Goal: Task Accomplishment & Management: Use online tool/utility

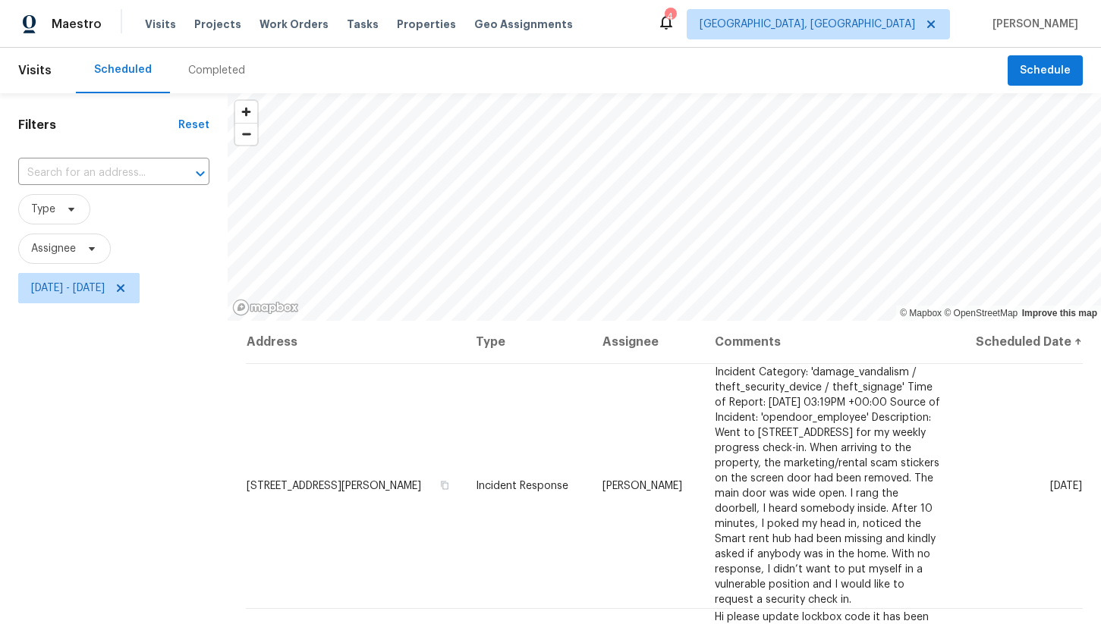
click at [199, 75] on div "Completed" at bounding box center [216, 70] width 57 height 15
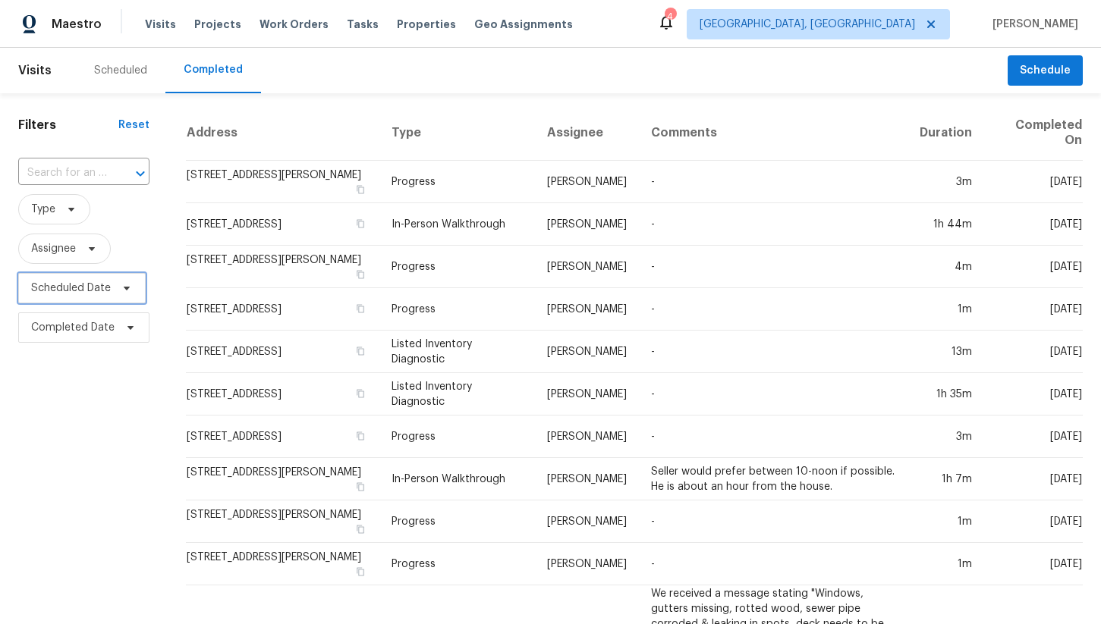
click at [97, 296] on span "Scheduled Date" at bounding box center [71, 288] width 80 height 15
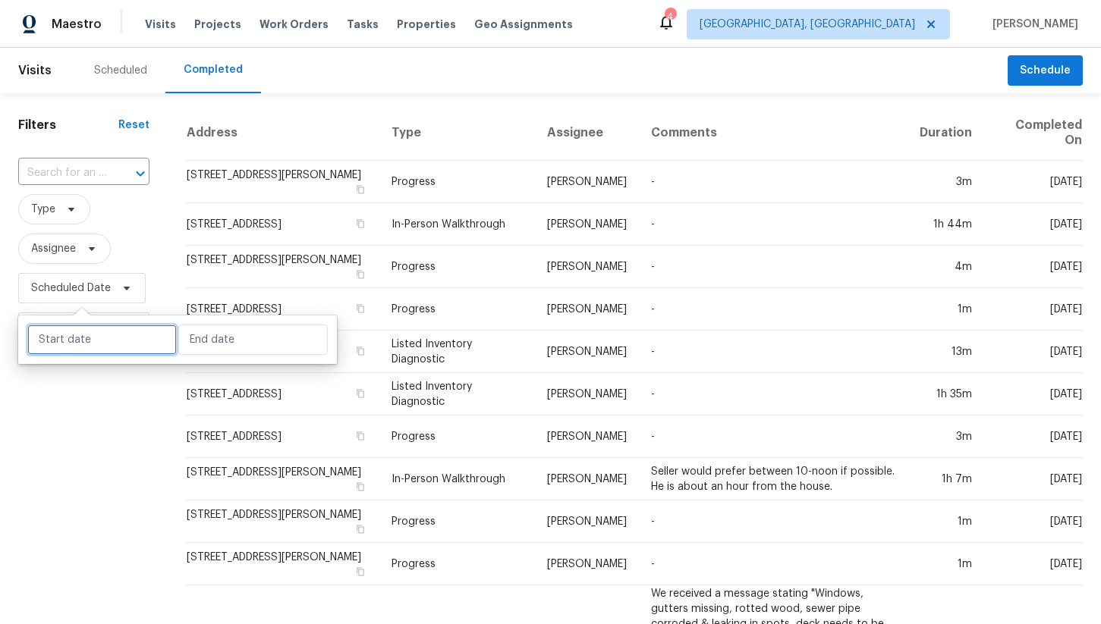
select select "9"
select select "2025"
select select "10"
select select "2025"
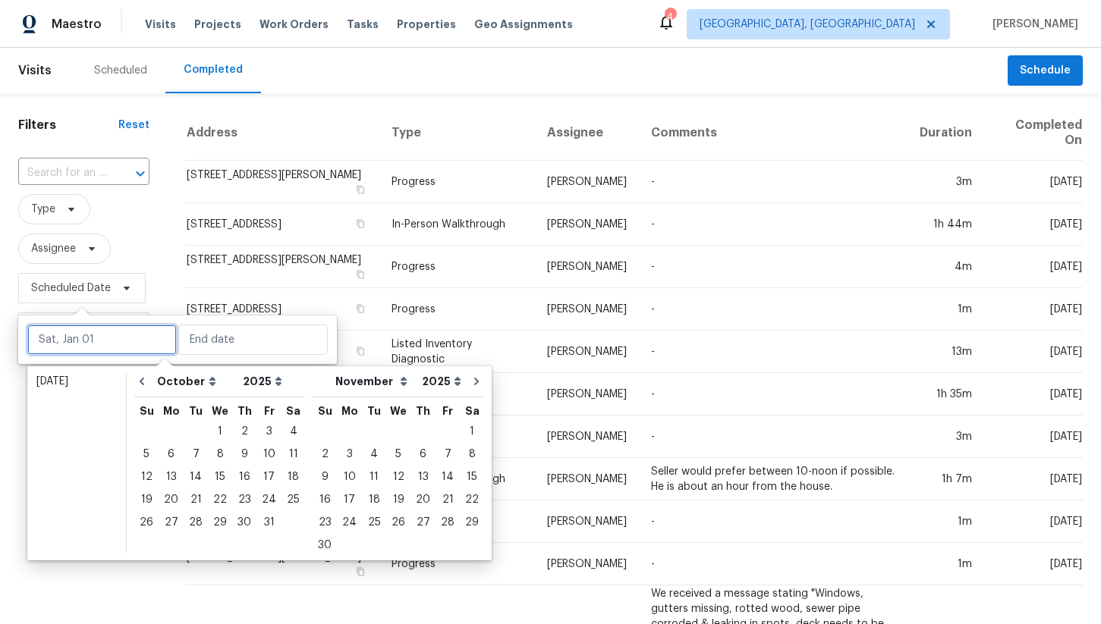
click at [104, 329] on input "text" at bounding box center [101, 340] width 149 height 30
type input "[DATE]"
click at [146, 381] on icon "Go to previous month" at bounding box center [142, 382] width 12 height 12
select select "8"
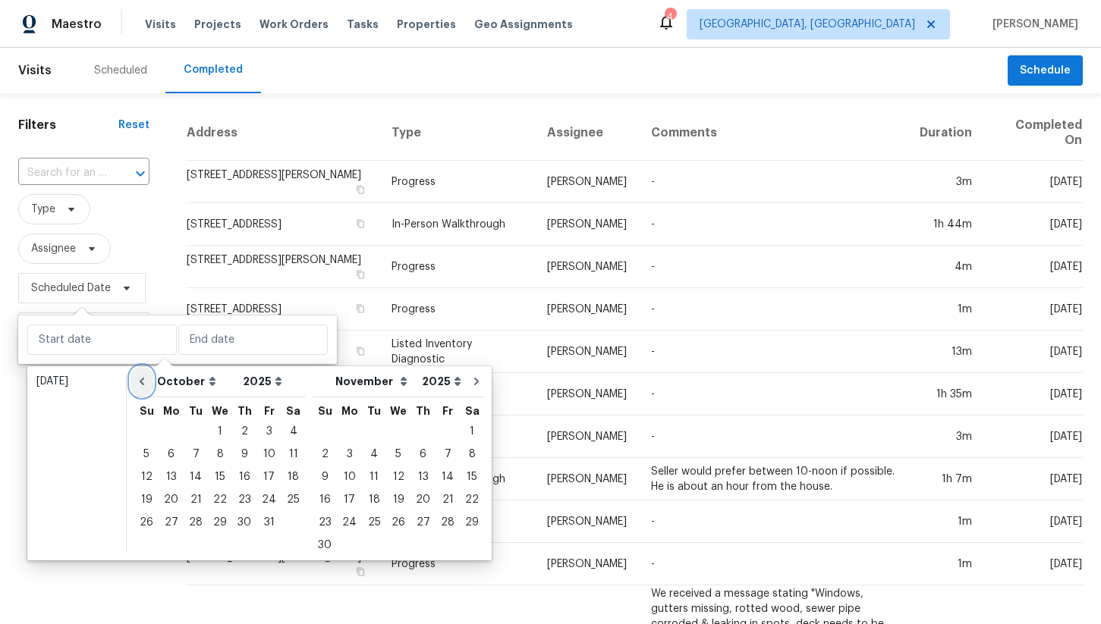
select select "9"
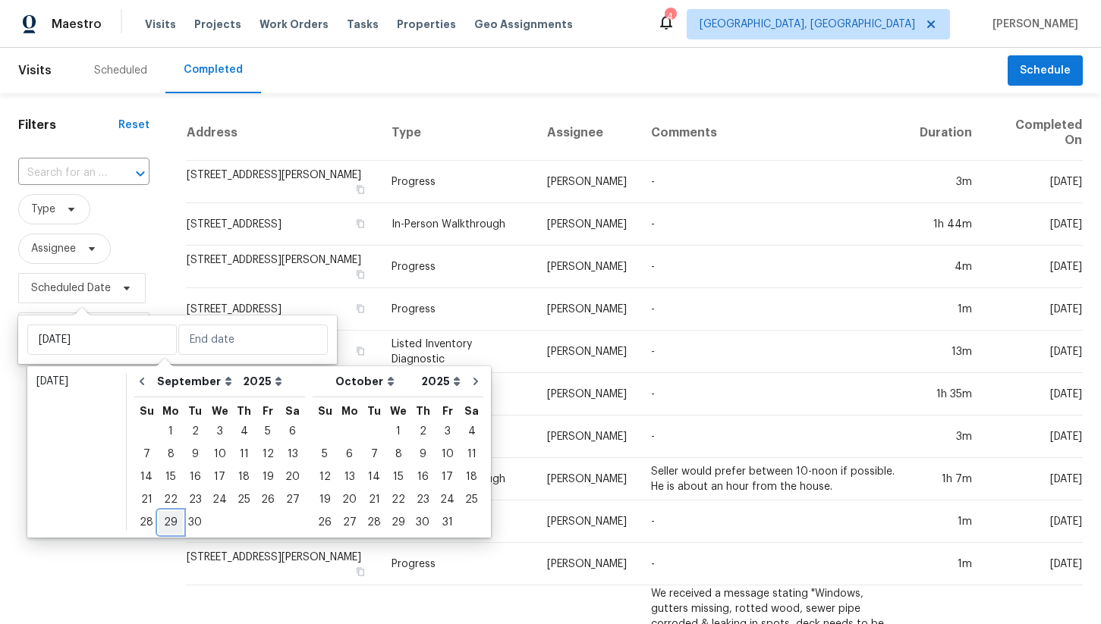
click at [175, 522] on div "29" at bounding box center [171, 522] width 24 height 21
type input "[DATE]"
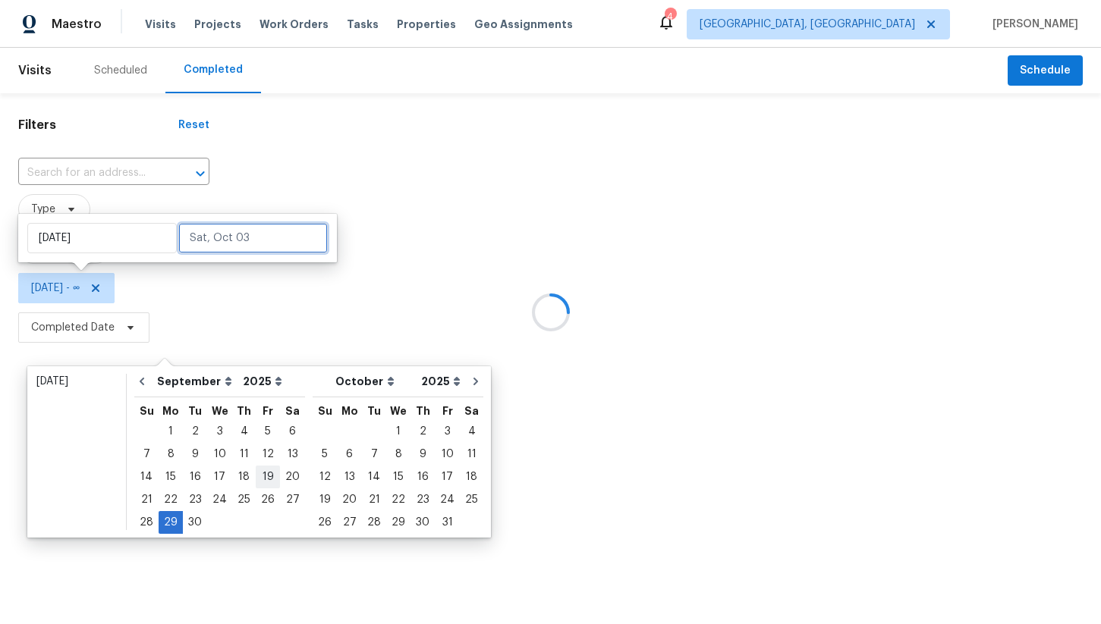
type input "[DATE]"
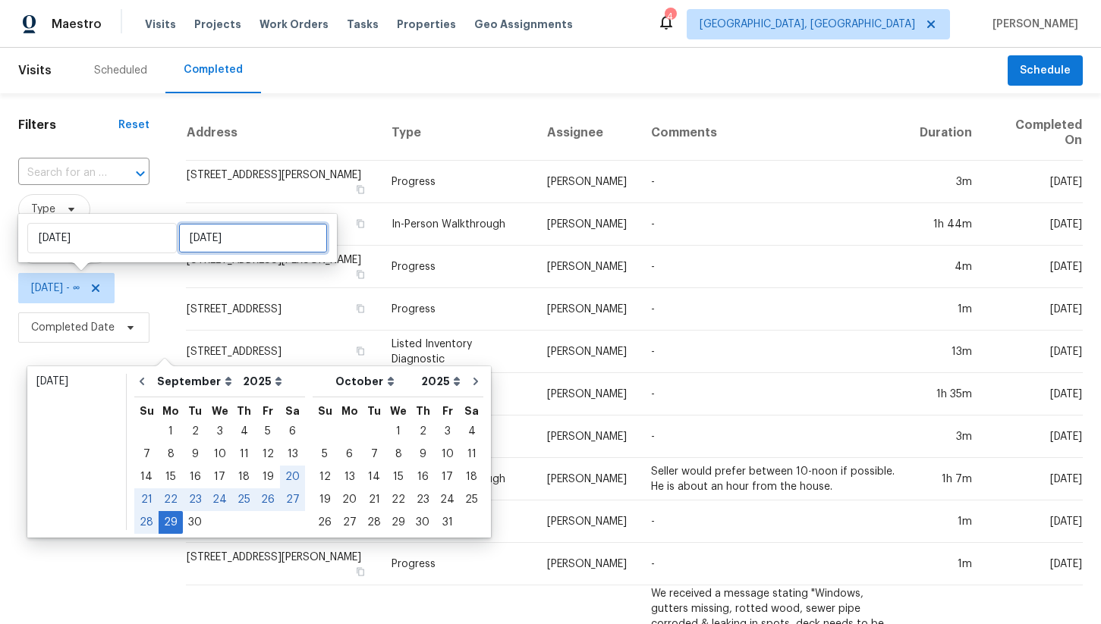
type input "[DATE]"
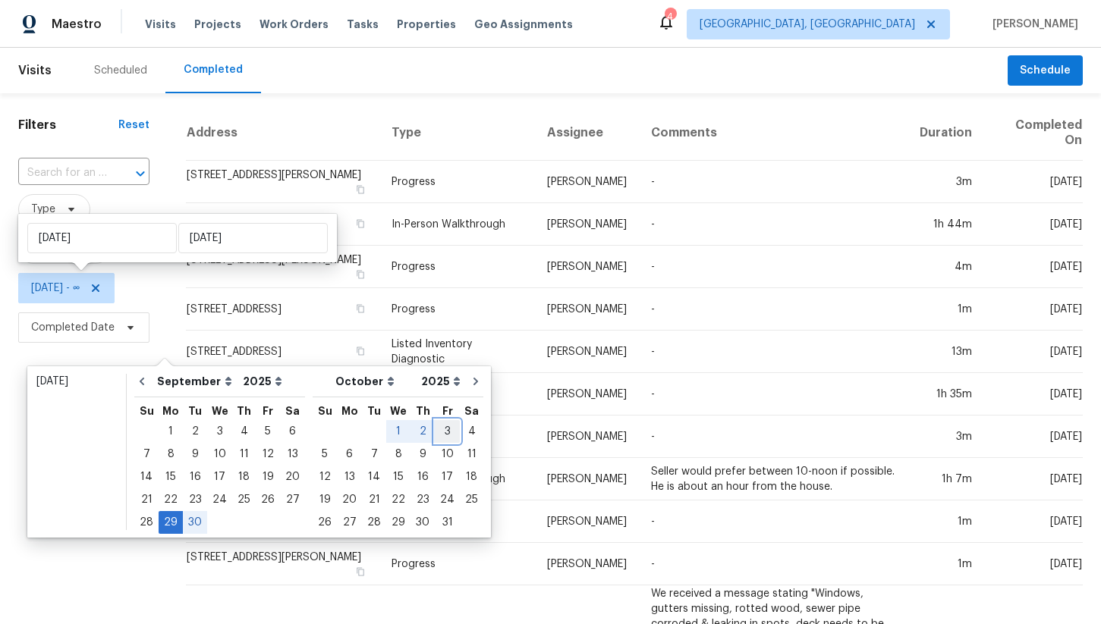
click at [435, 431] on div "3" at bounding box center [447, 431] width 25 height 21
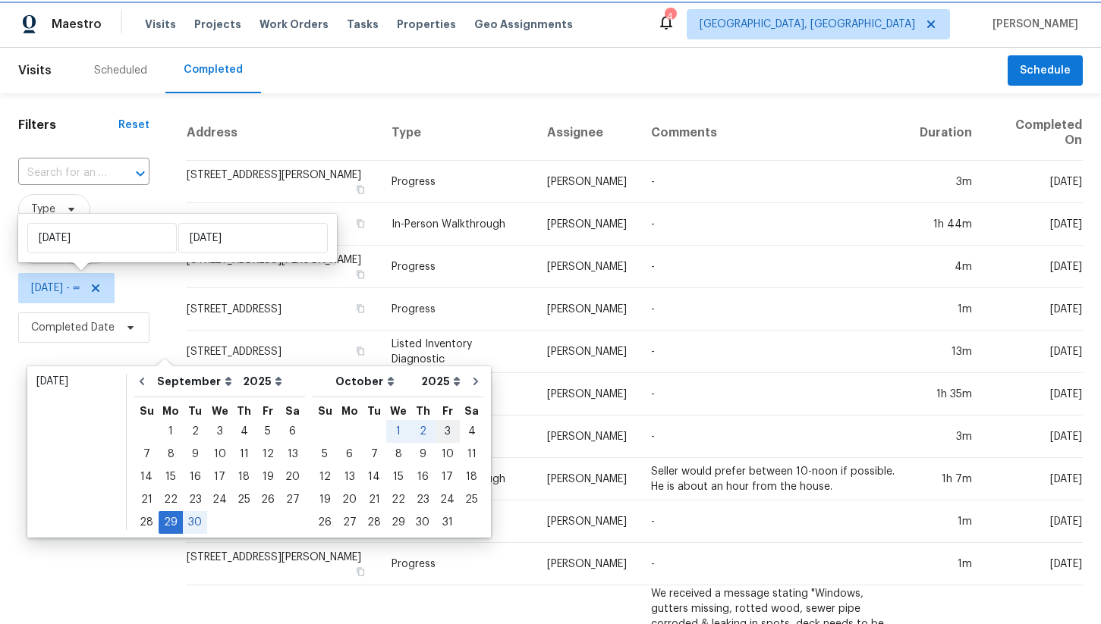
type input "[DATE]"
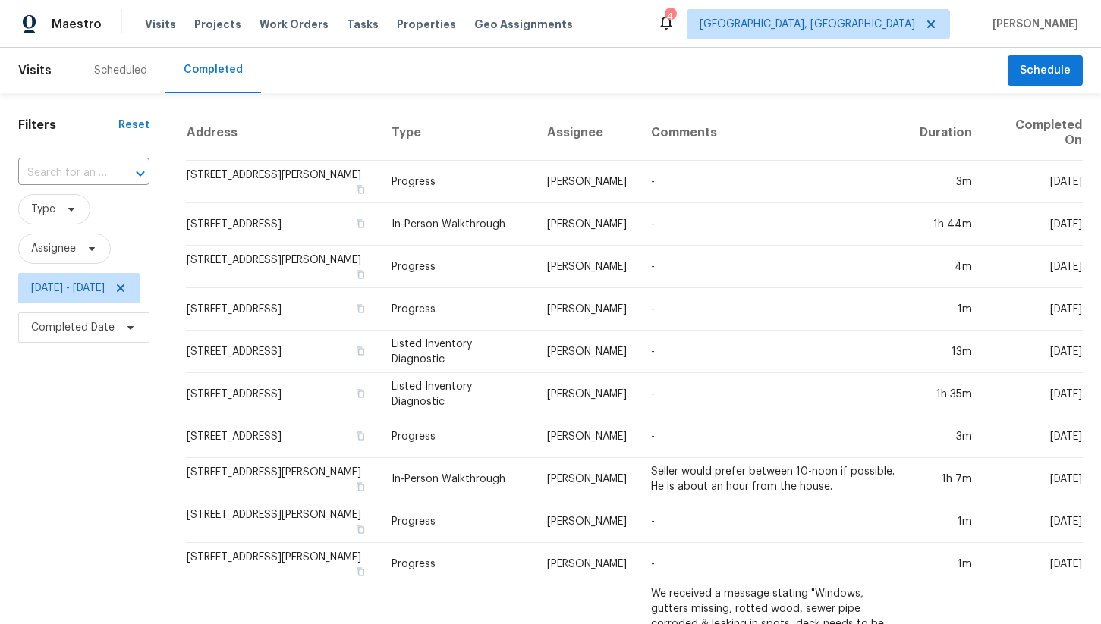
click at [168, 423] on div "Filters Reset ​ Type Assignee [DATE] - [DATE] Completed Date" at bounding box center [84, 473] width 168 height 761
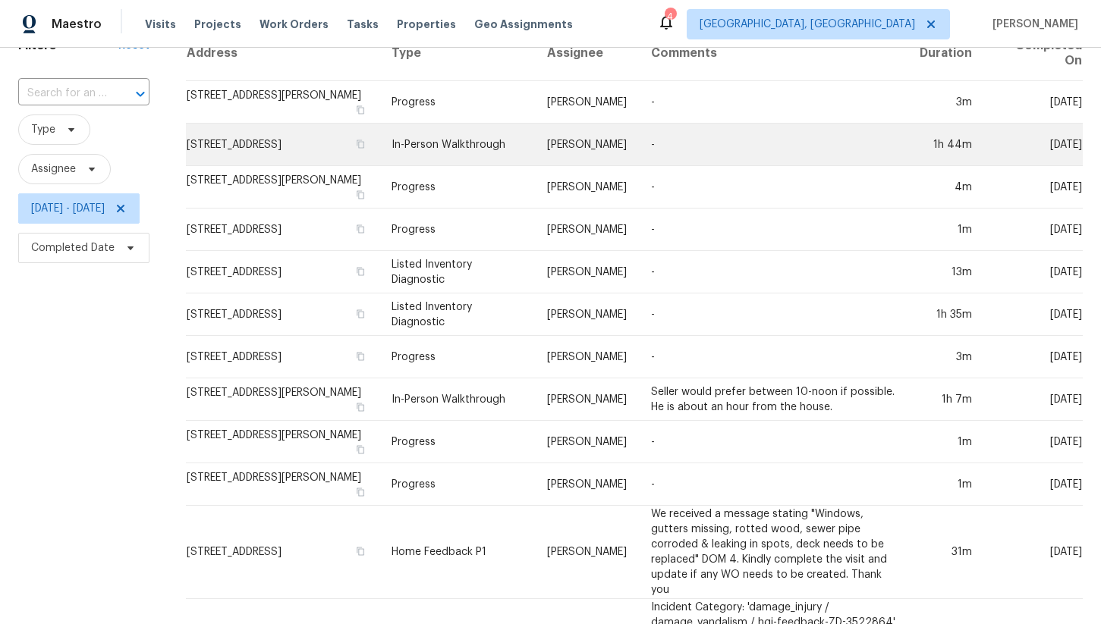
scroll to position [83, 0]
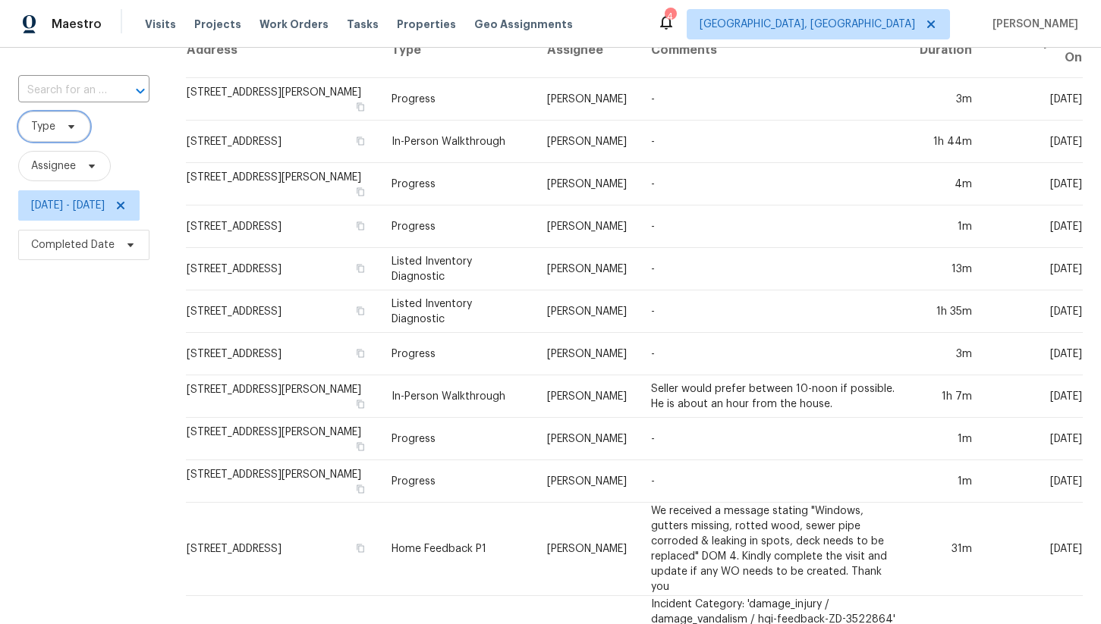
click at [62, 131] on span at bounding box center [69, 127] width 17 height 12
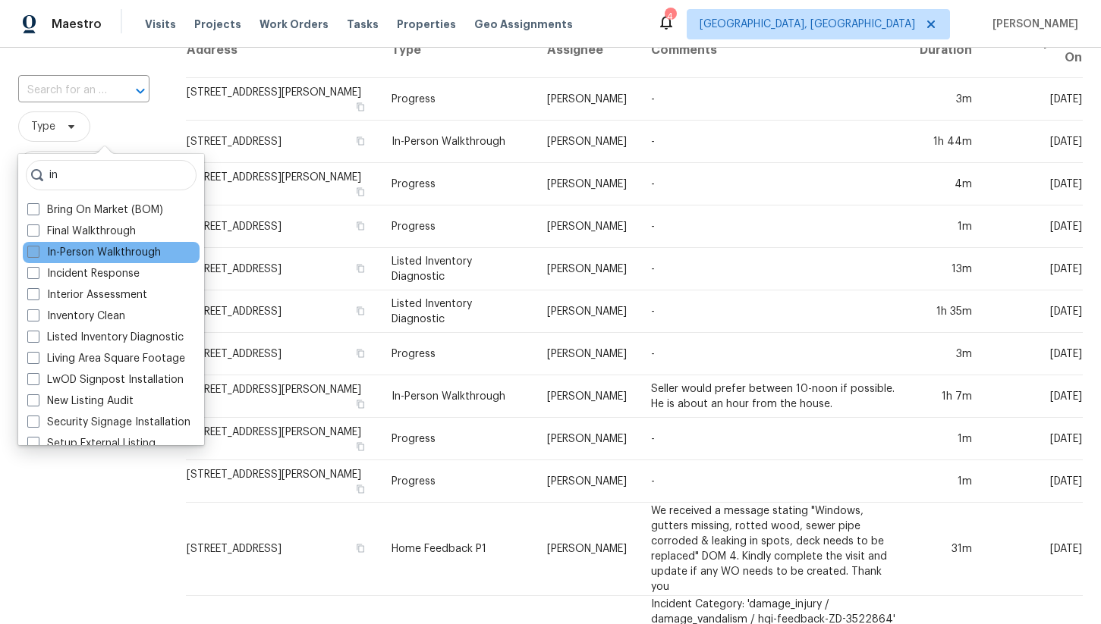
type input "in"
click at [116, 255] on label "In-Person Walkthrough" at bounding box center [94, 252] width 134 height 15
click at [37, 255] on input "In-Person Walkthrough" at bounding box center [32, 250] width 10 height 10
checkbox input "true"
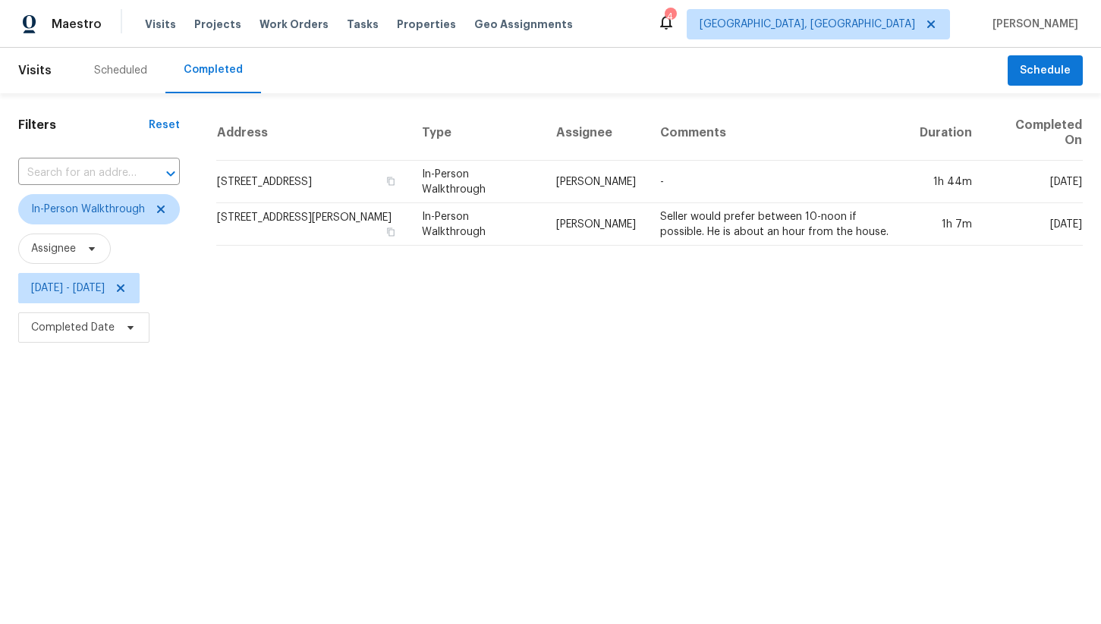
click at [139, 348] on html "Maestro Visits Projects Work Orders Tasks Properties Geo Assignments 4 [GEOGRAP…" at bounding box center [550, 174] width 1101 height 348
click at [138, 64] on div "Scheduled" at bounding box center [120, 70] width 53 height 15
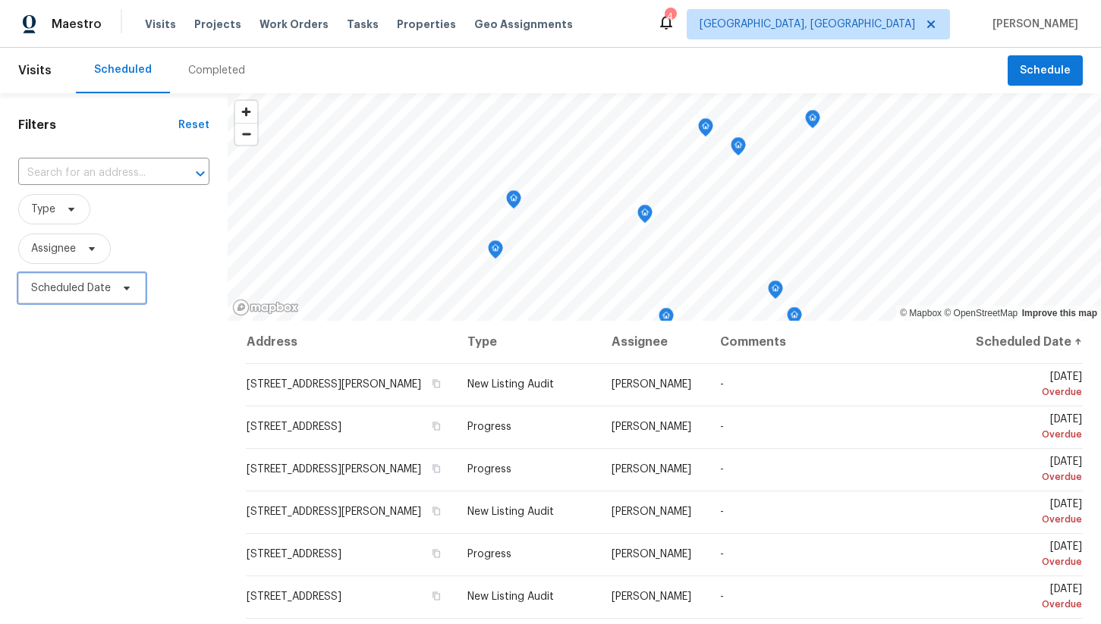
click at [104, 283] on span "Scheduled Date" at bounding box center [71, 288] width 80 height 15
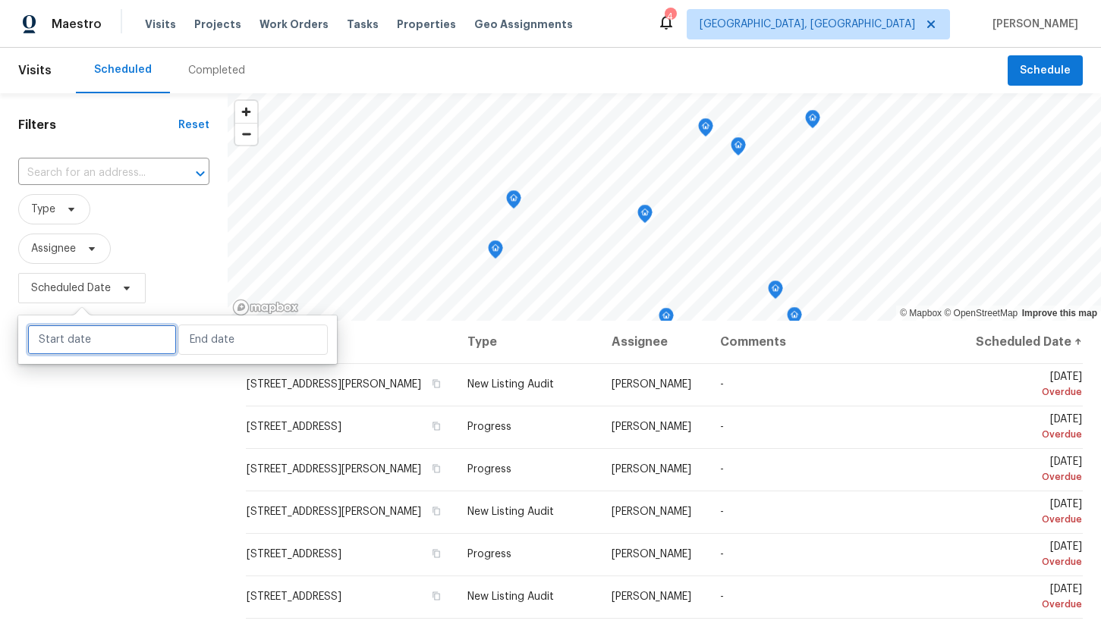
click at [116, 346] on input "text" at bounding box center [101, 340] width 149 height 30
select select "9"
select select "2025"
select select "10"
select select "2025"
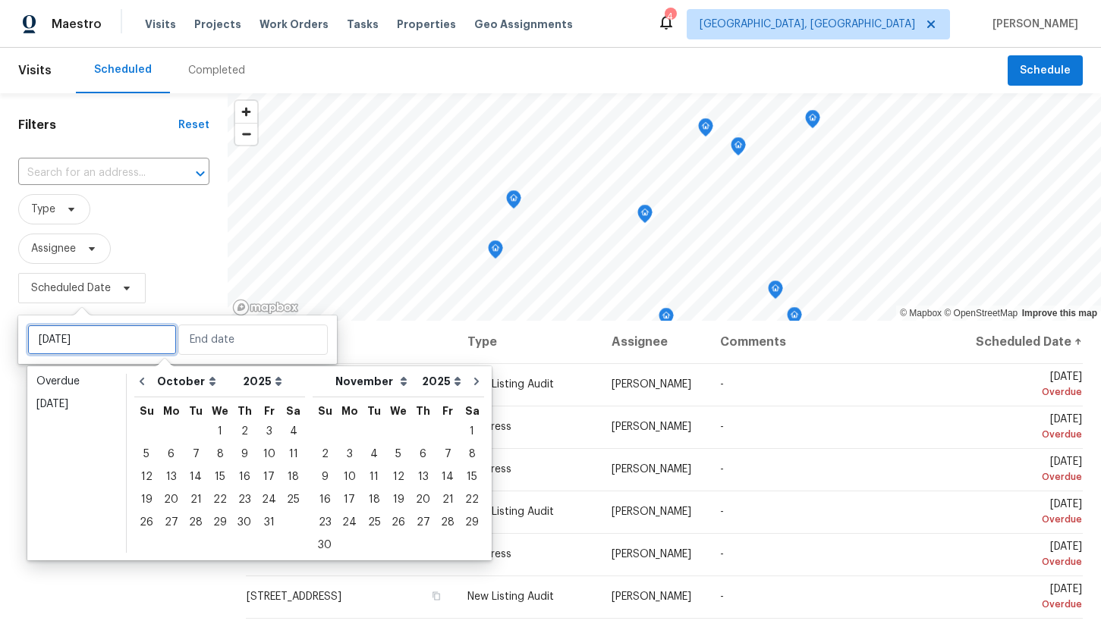
type input "[DATE]"
click at [257, 428] on div "3" at bounding box center [268, 431] width 25 height 21
type input "[DATE]"
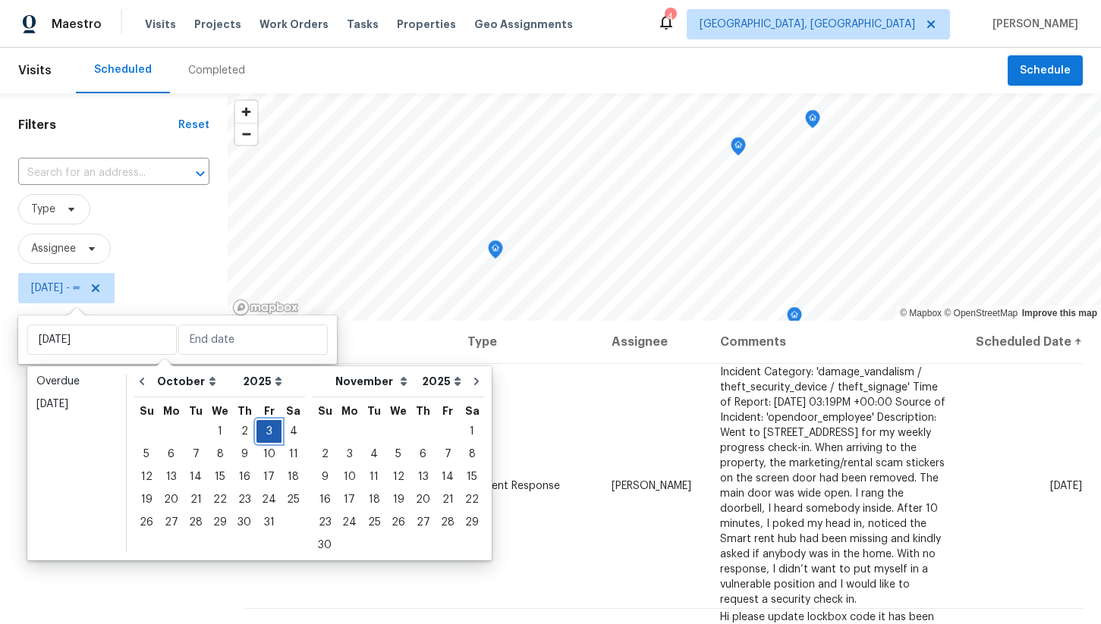
click at [261, 429] on div "3" at bounding box center [268, 431] width 25 height 21
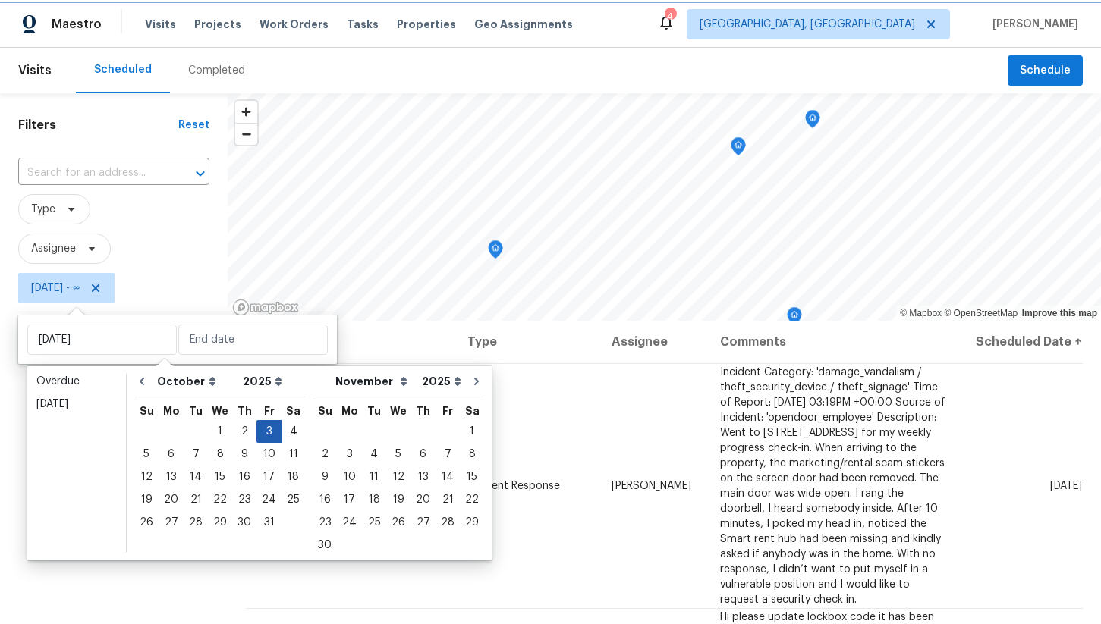
type input "[DATE]"
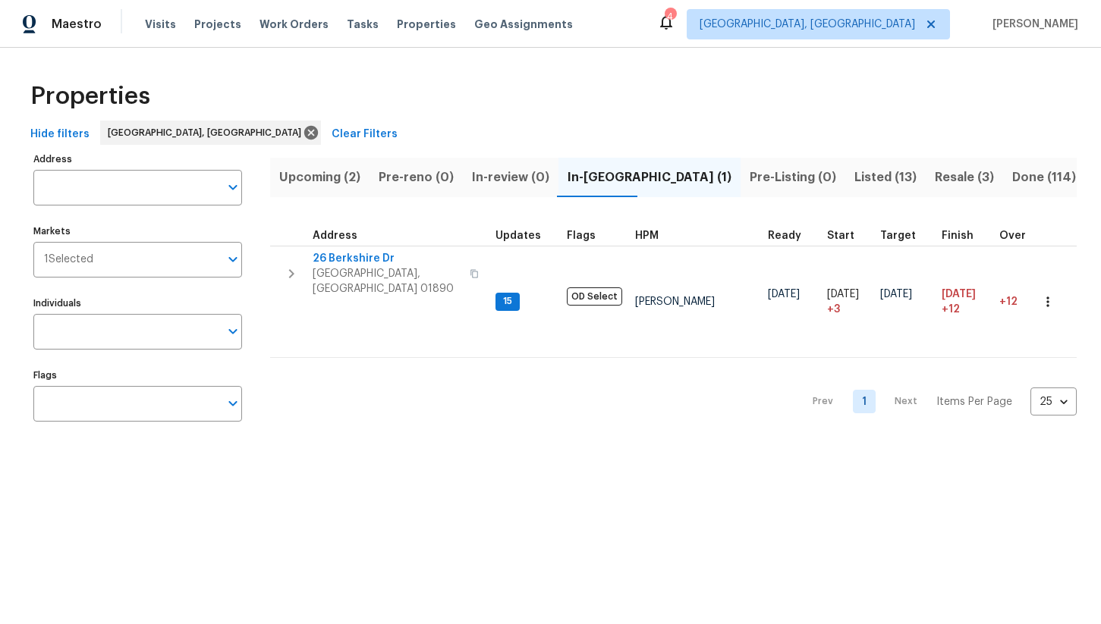
click at [854, 176] on span "Listed (13)" at bounding box center [885, 177] width 62 height 21
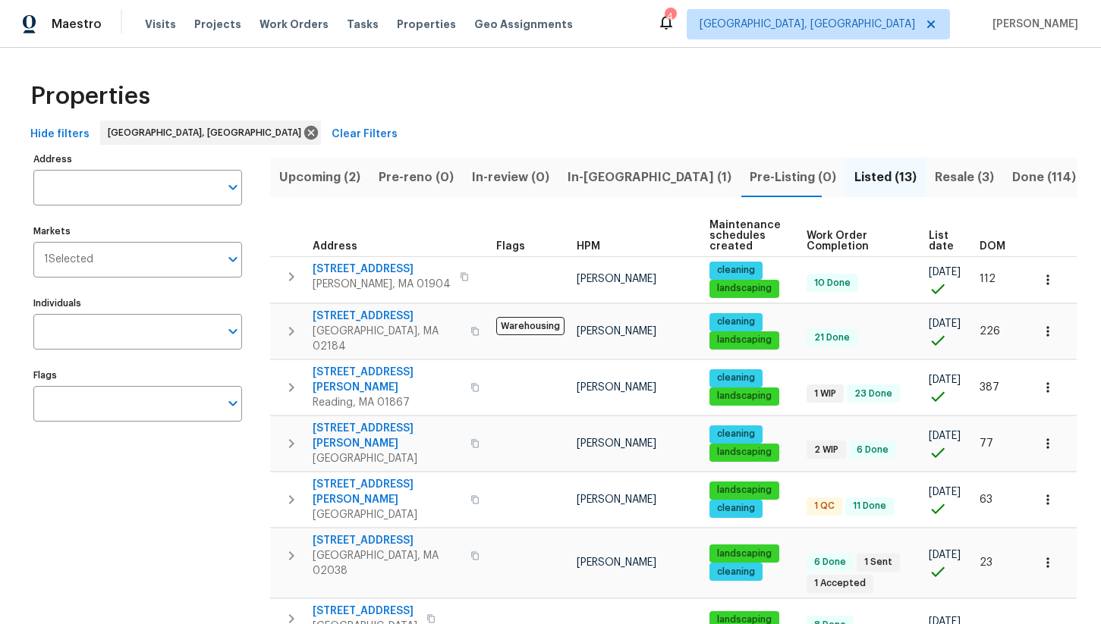
click at [935, 175] on span "Resale (3)" at bounding box center [964, 177] width 59 height 21
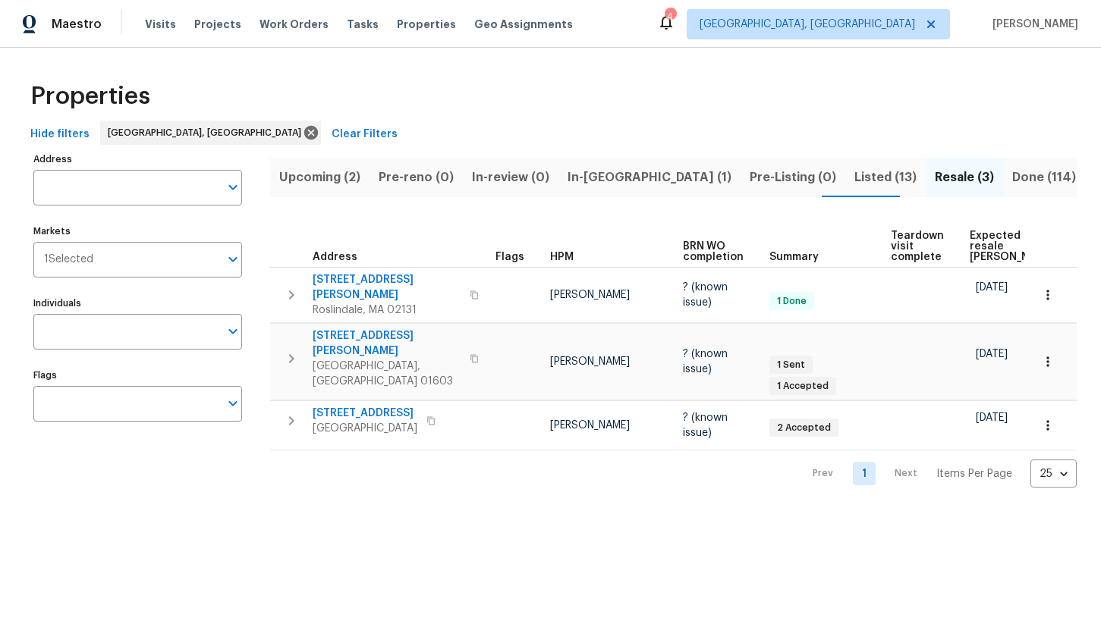
click at [1012, 172] on span "Done (114)" at bounding box center [1044, 177] width 64 height 21
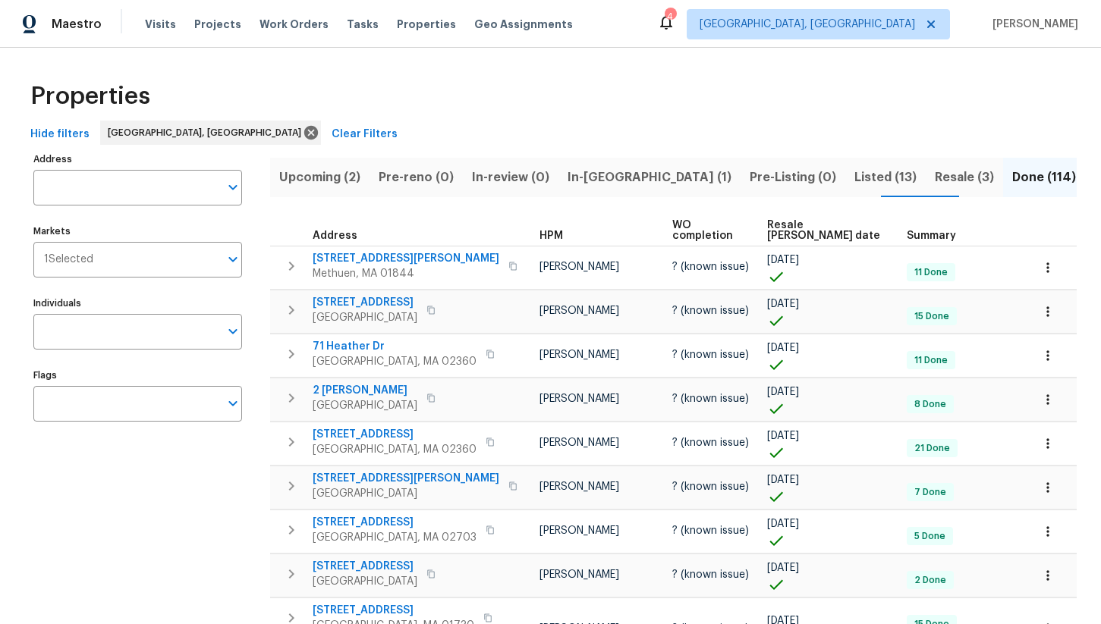
click at [776, 225] on span "Resale [PERSON_NAME] date" at bounding box center [824, 230] width 114 height 21
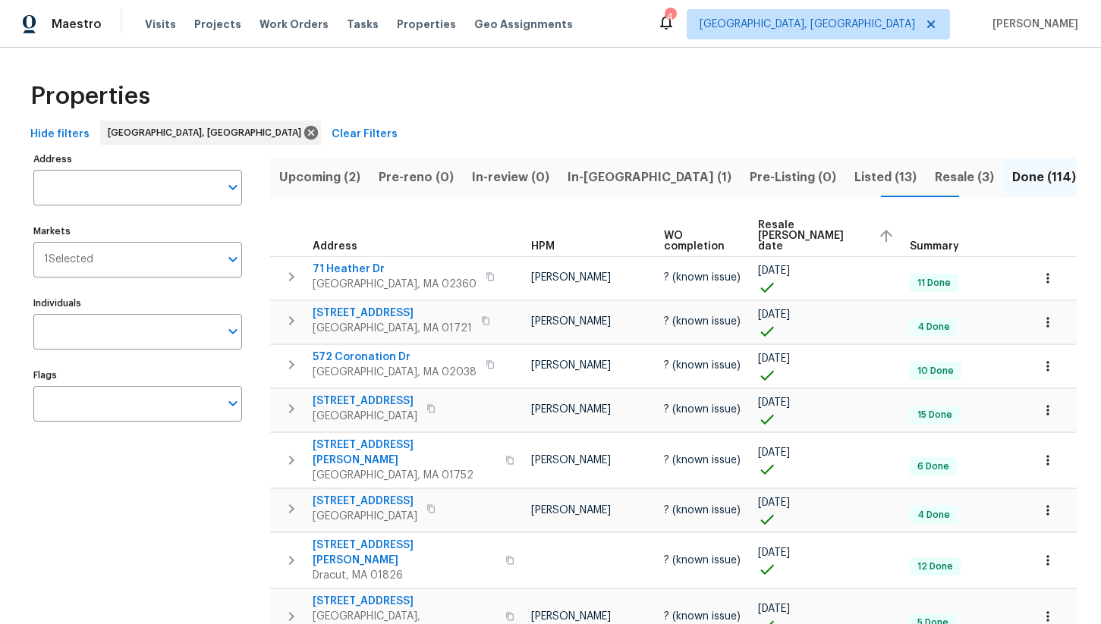
click at [774, 229] on span "Resale [PERSON_NAME] date" at bounding box center [812, 236] width 108 height 32
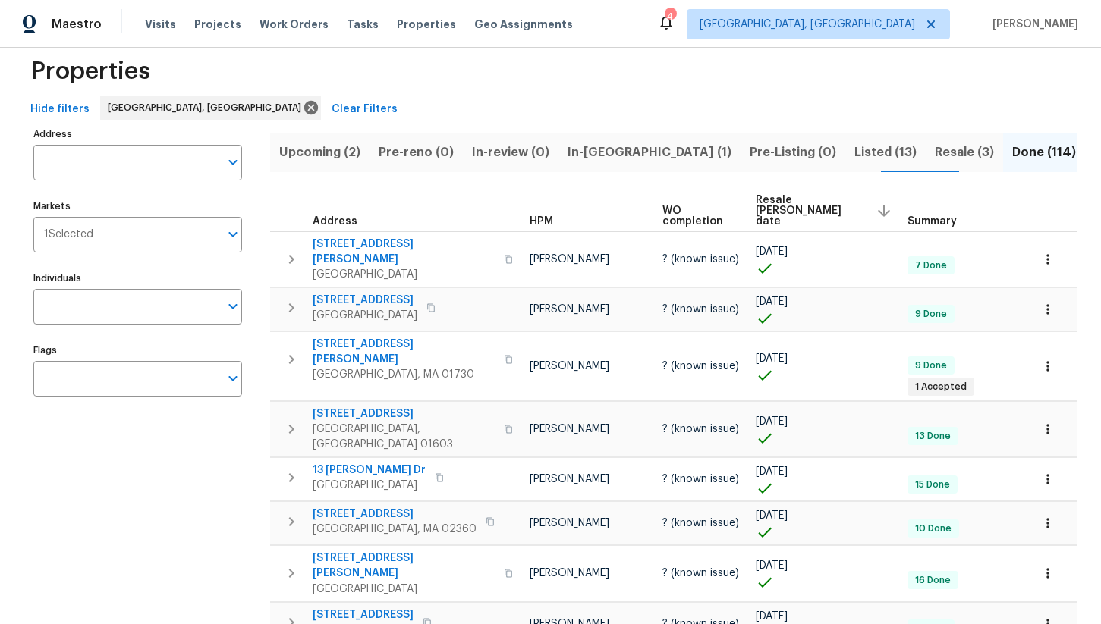
scroll to position [38, 0]
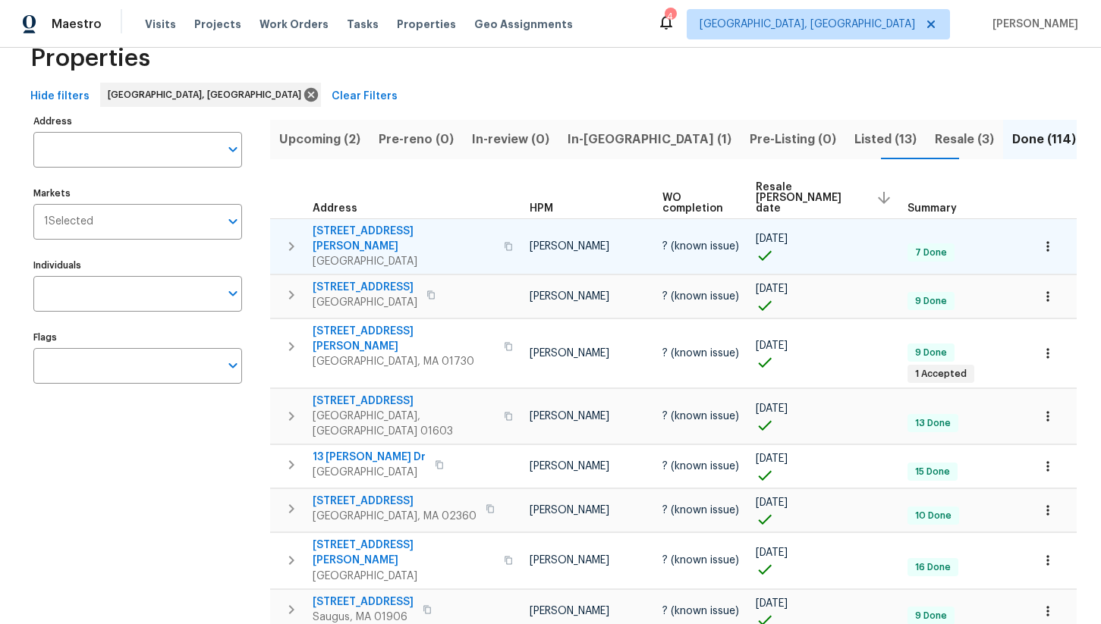
click at [504, 242] on icon "button" at bounding box center [508, 246] width 9 height 9
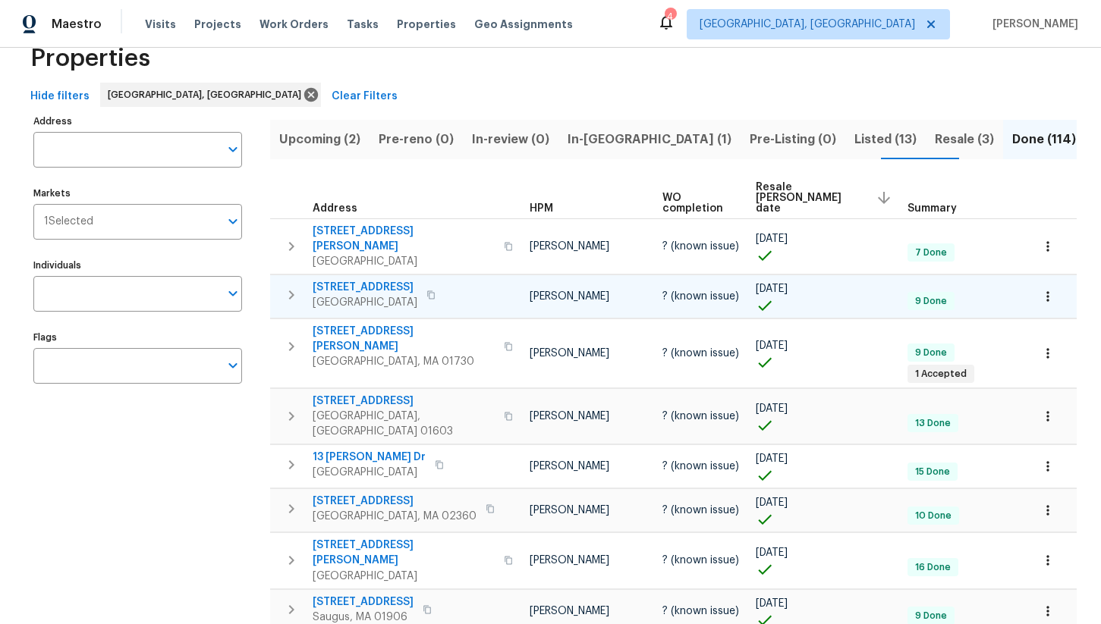
click at [440, 285] on button "button" at bounding box center [431, 295] width 18 height 21
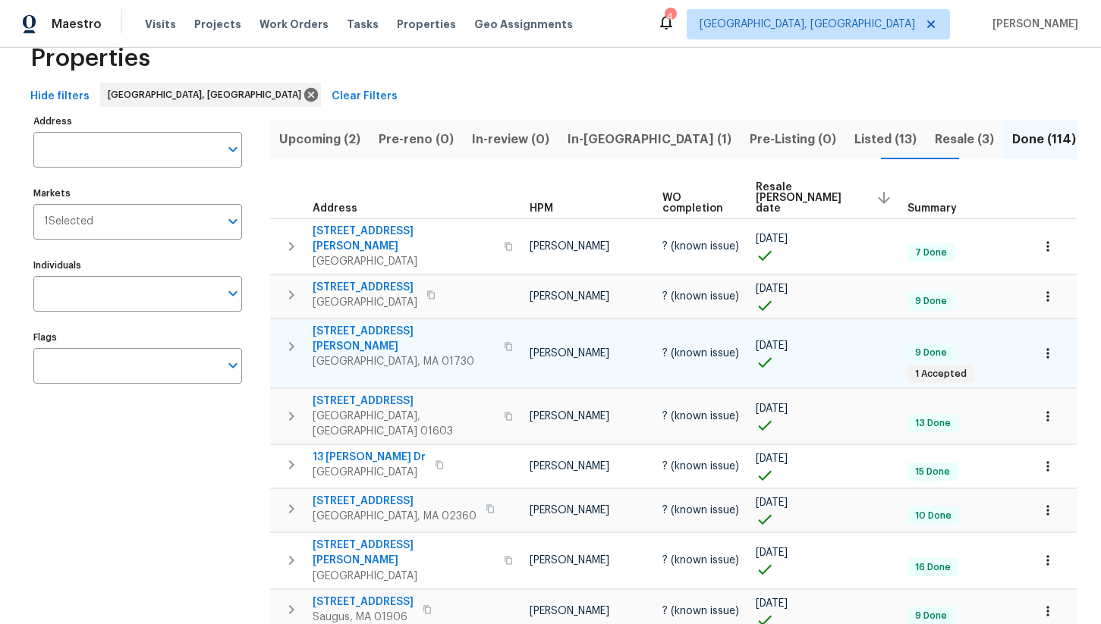
click at [505, 342] on icon "button" at bounding box center [509, 346] width 8 height 8
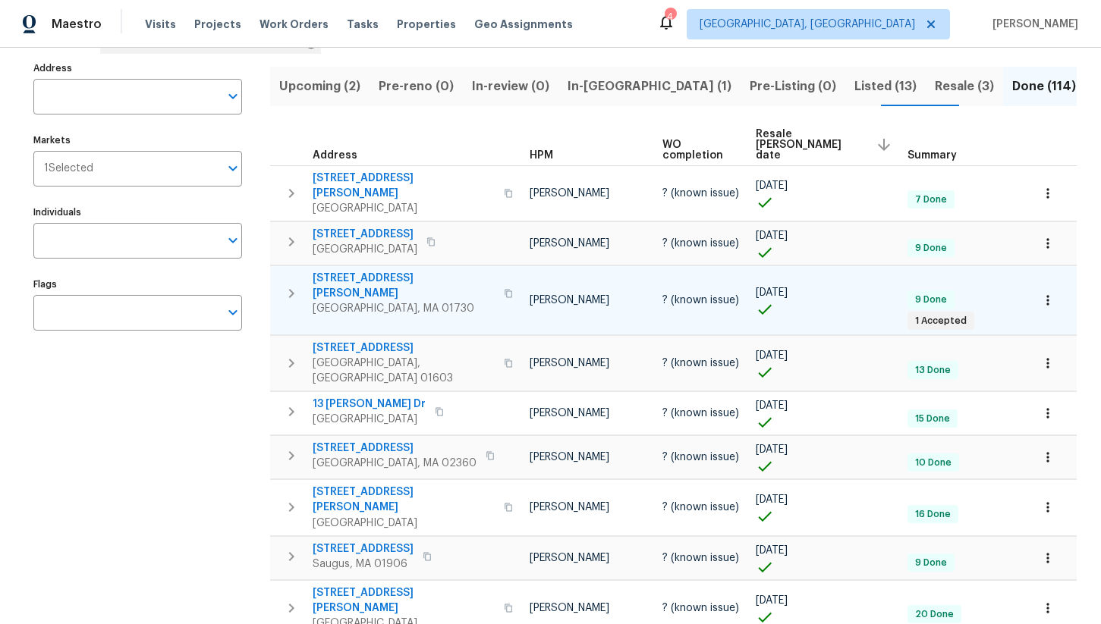
scroll to position [92, 0]
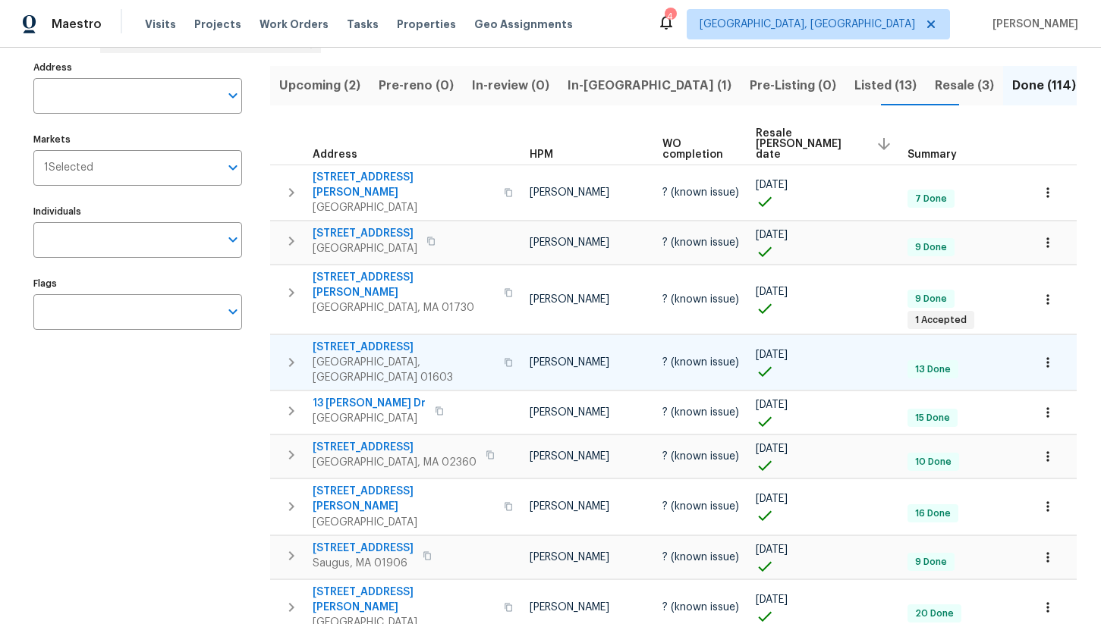
click at [504, 358] on icon "button" at bounding box center [508, 362] width 9 height 9
click at [935, 90] on span "Resale (3)" at bounding box center [964, 85] width 59 height 21
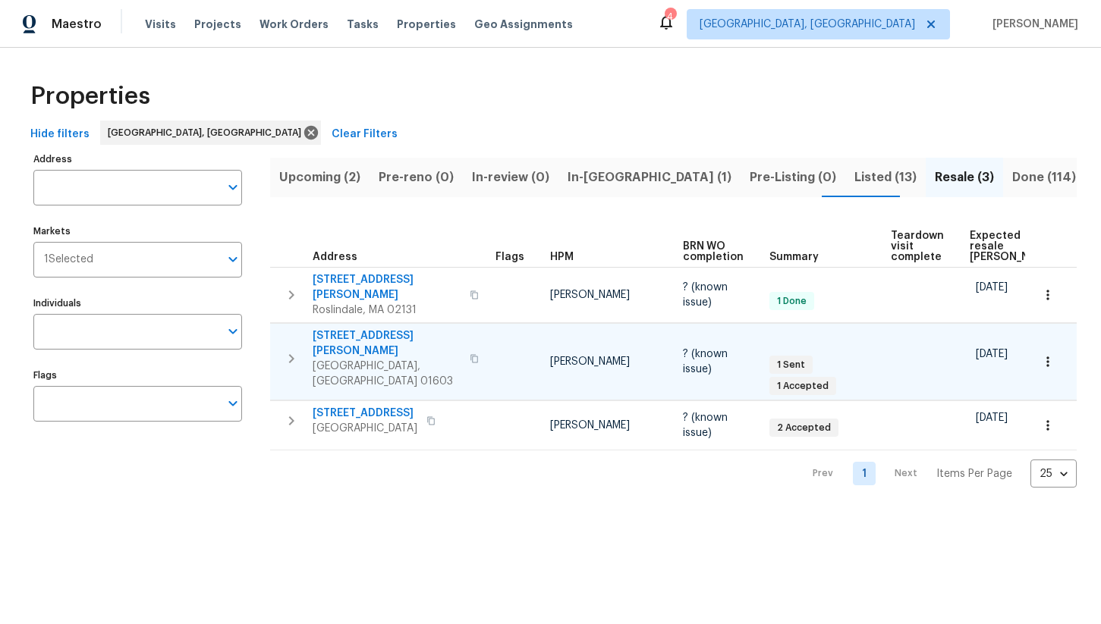
click at [470, 354] on icon "button" at bounding box center [474, 358] width 9 height 9
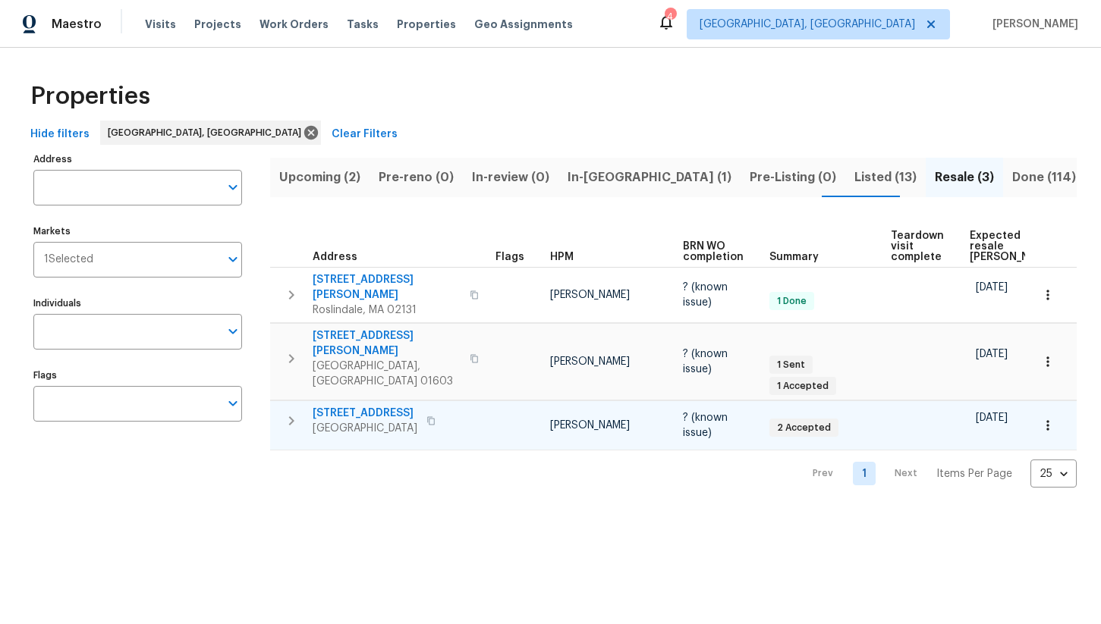
click at [429, 417] on icon "button" at bounding box center [430, 421] width 9 height 9
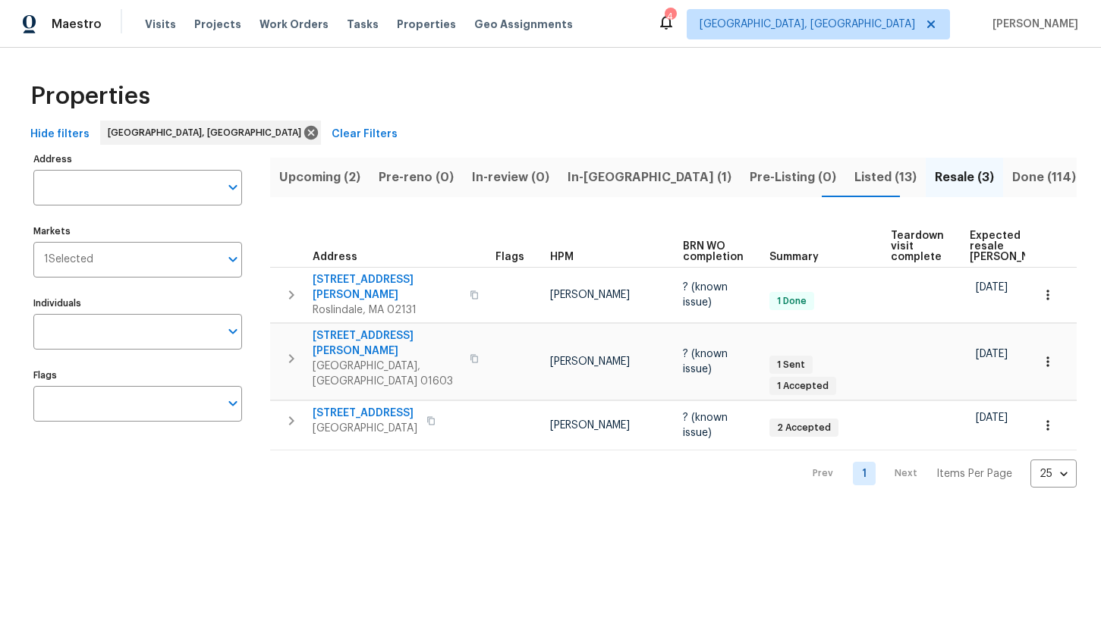
click at [854, 178] on span "Listed (13)" at bounding box center [885, 177] width 62 height 21
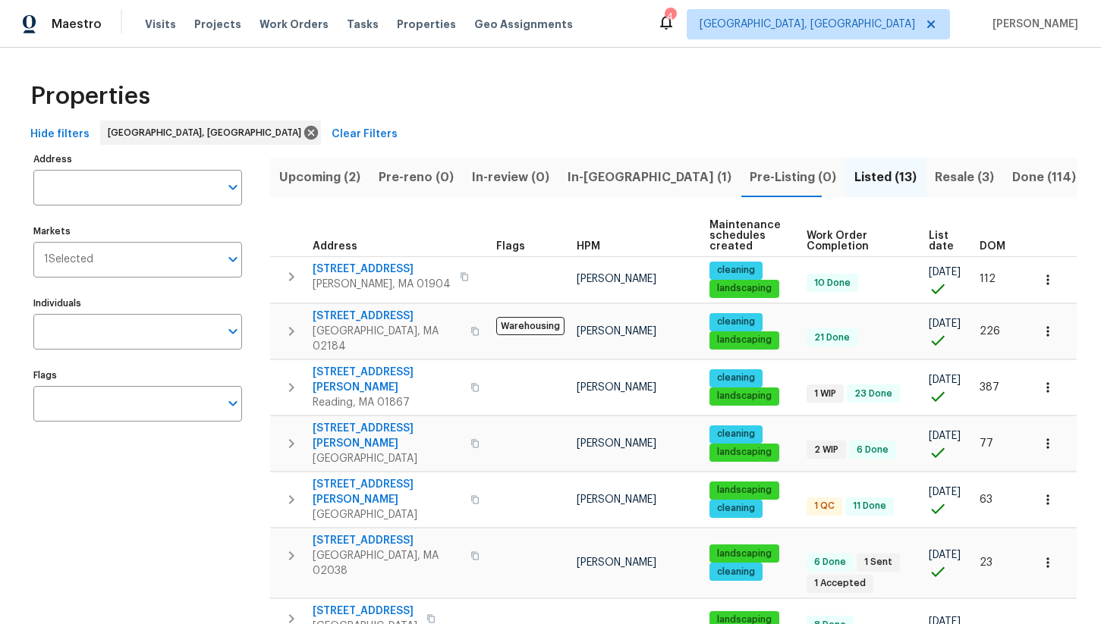
click at [980, 247] on span "DOM" at bounding box center [993, 246] width 26 height 11
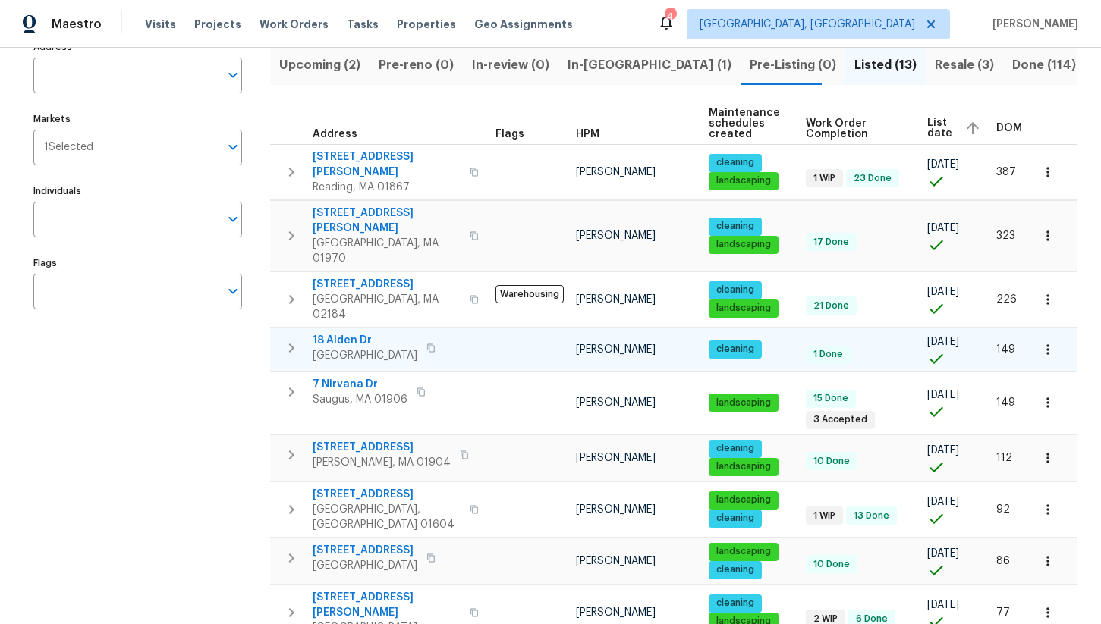
scroll to position [136, 0]
